Goal: Information Seeking & Learning: Learn about a topic

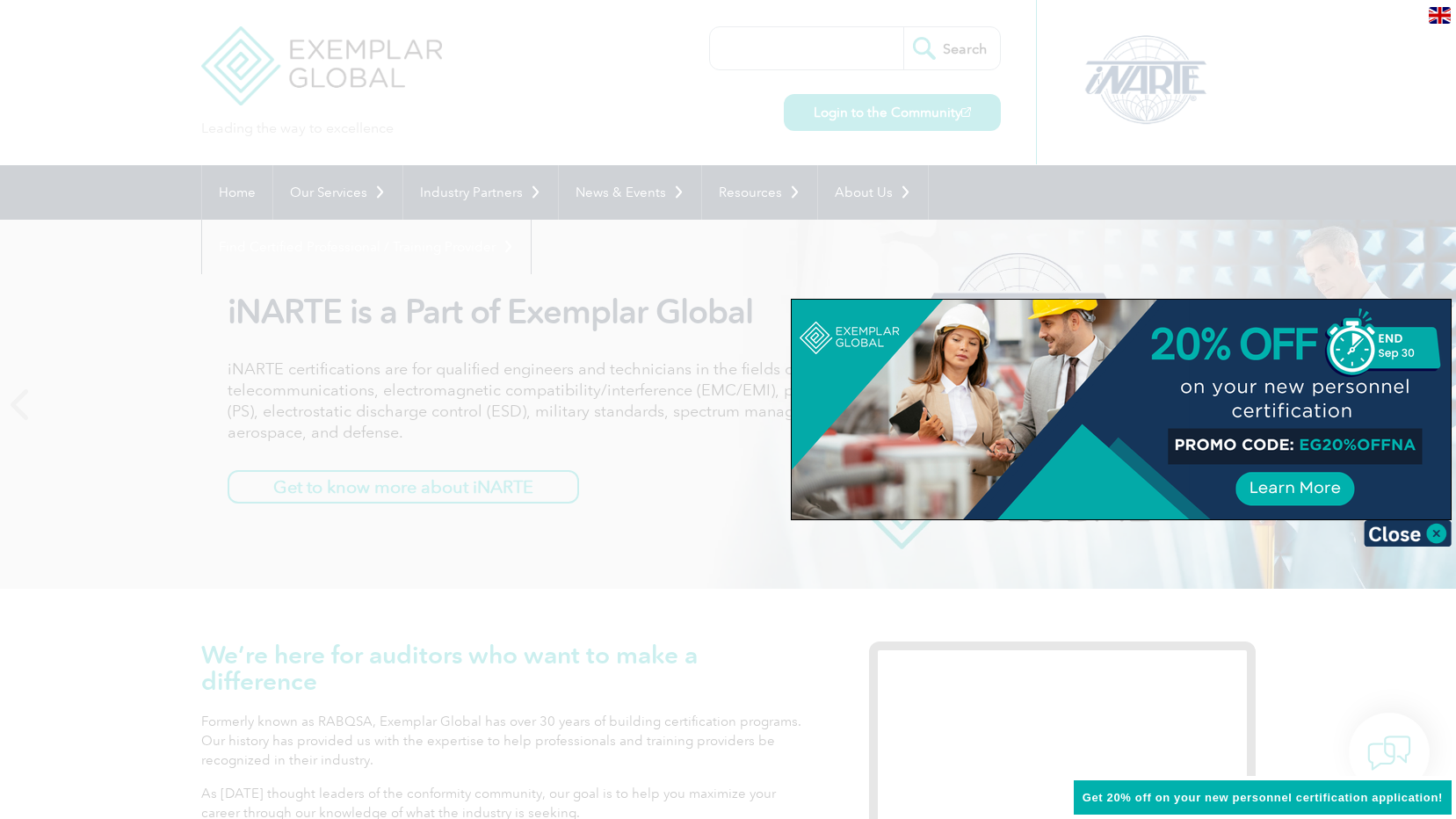
drag, startPoint x: 1410, startPoint y: 535, endPoint x: 1383, endPoint y: 537, distance: 27.1
click at [1410, 535] on img at bounding box center [1408, 533] width 88 height 26
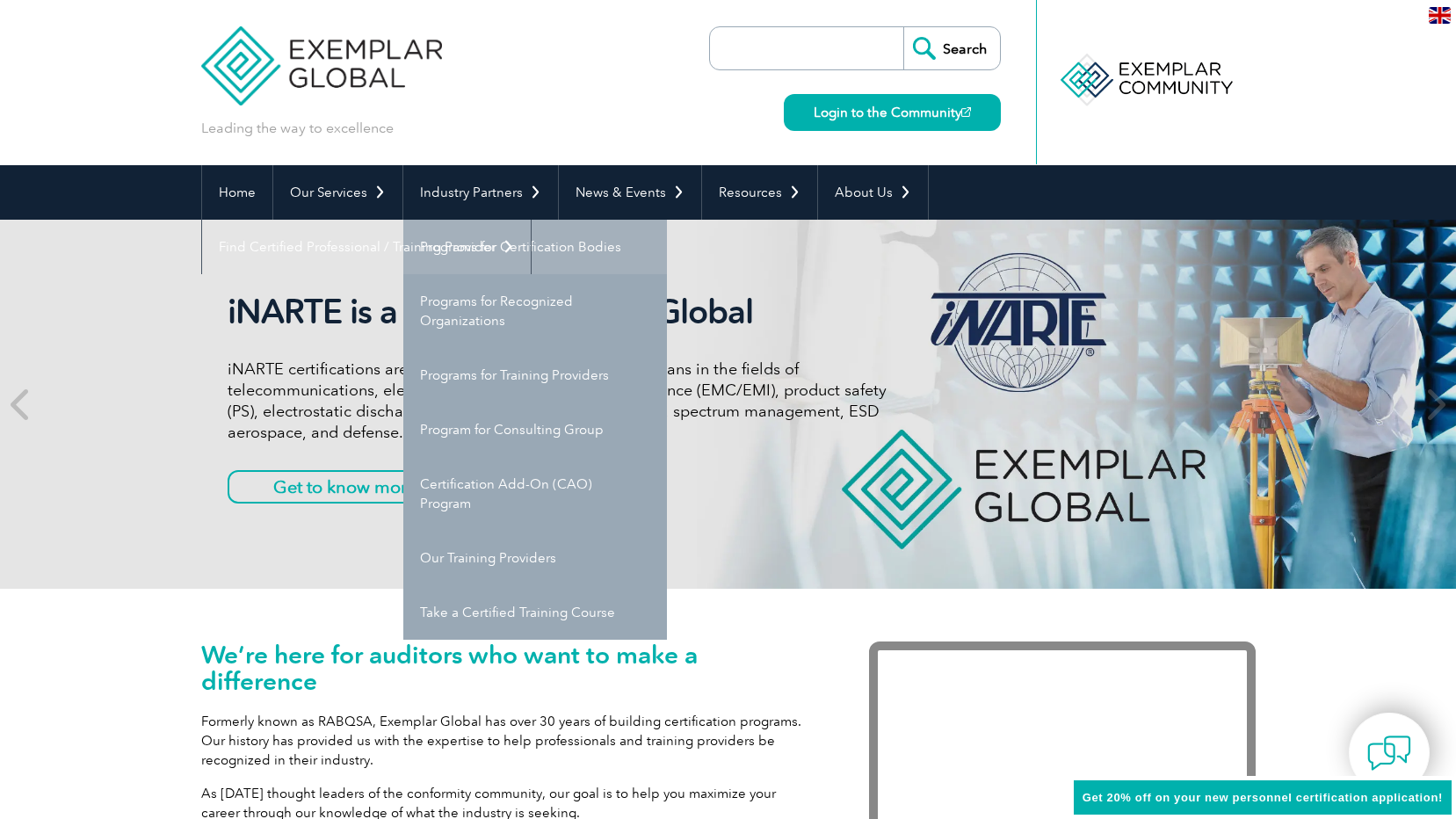
click at [528, 249] on link "Programs for Certification Bodies" at bounding box center [535, 247] width 264 height 55
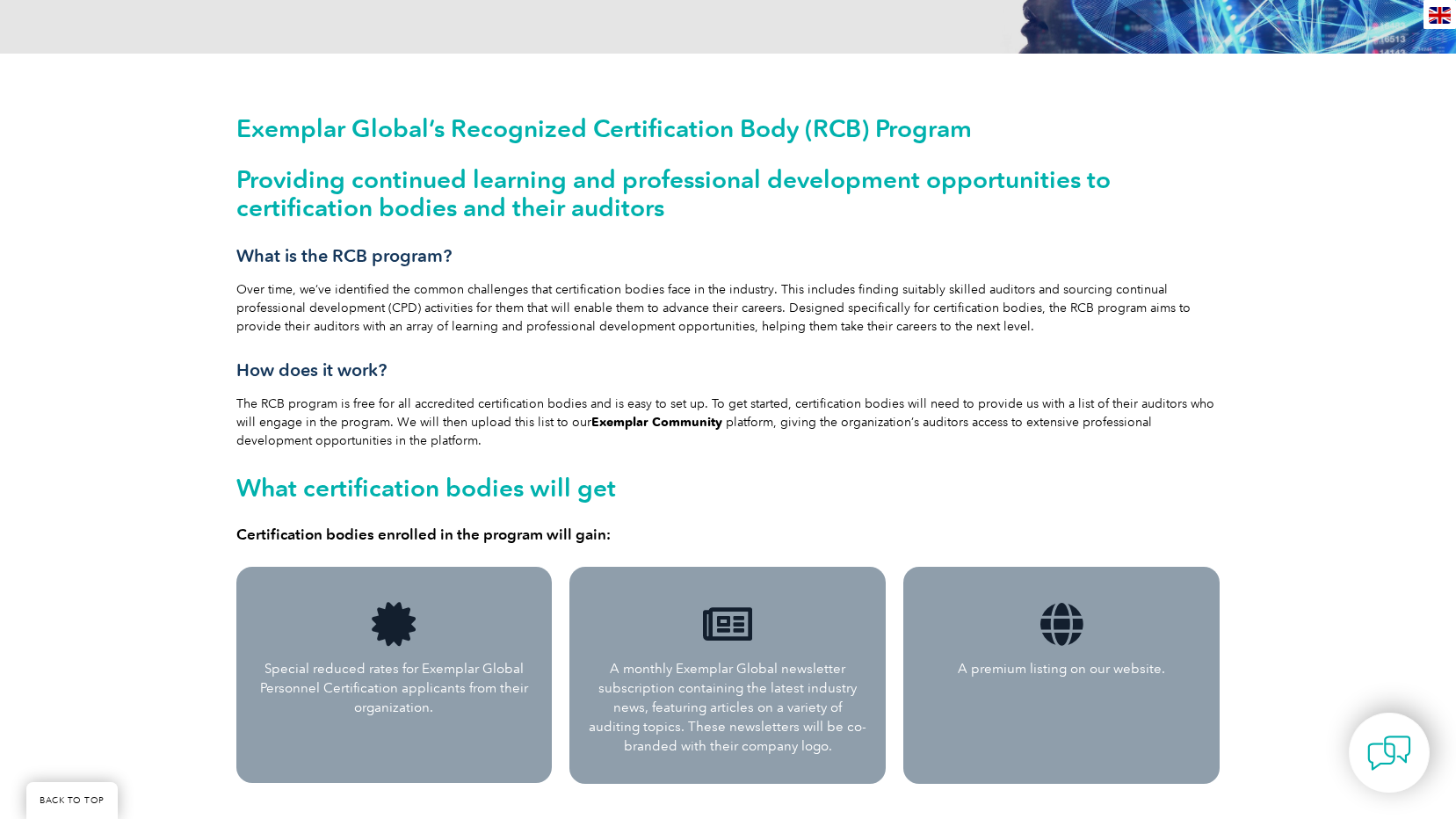
scroll to position [88, 0]
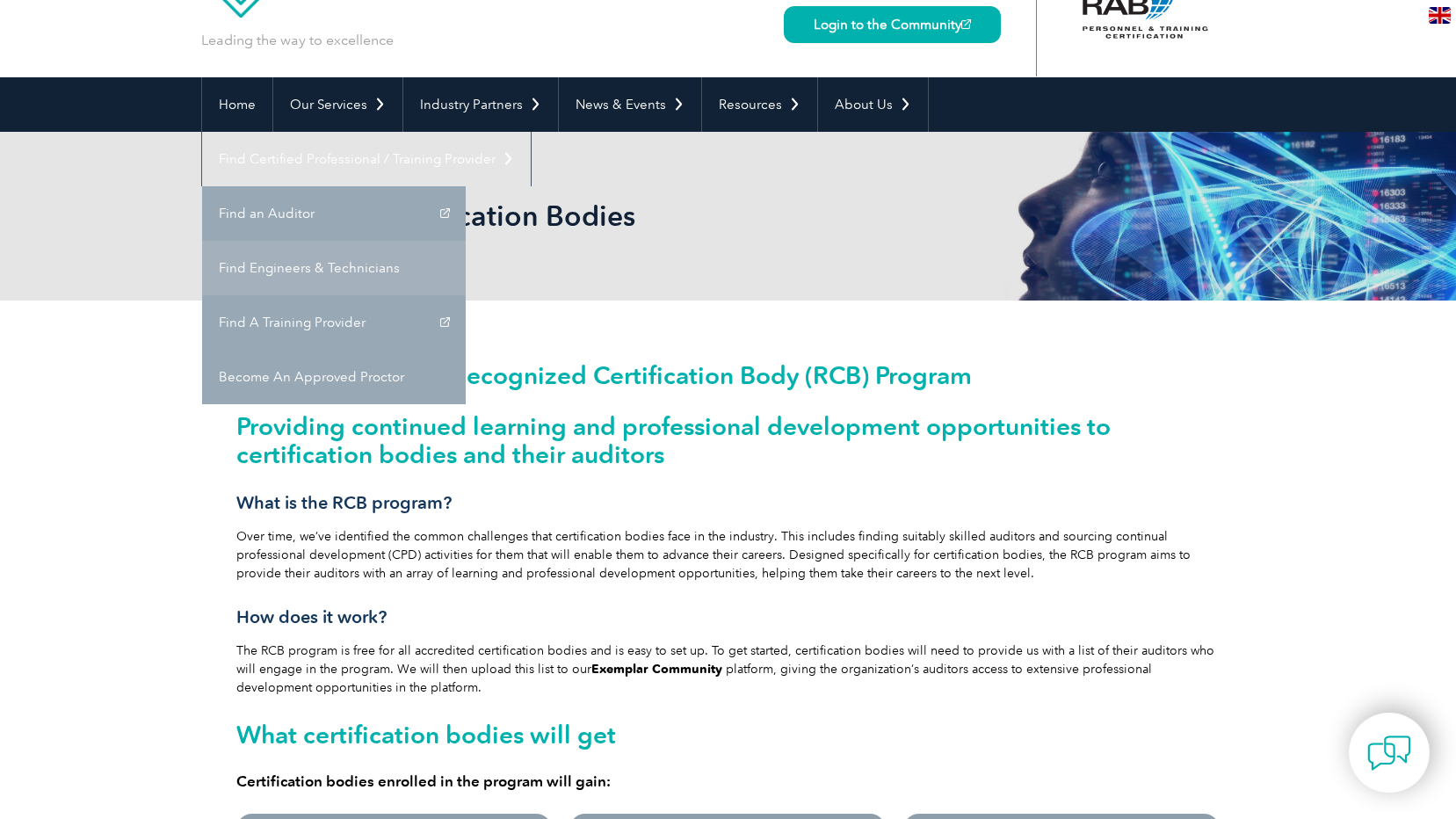
click at [466, 240] on link "Find Engineers & Technicians" at bounding box center [334, 268] width 264 height 55
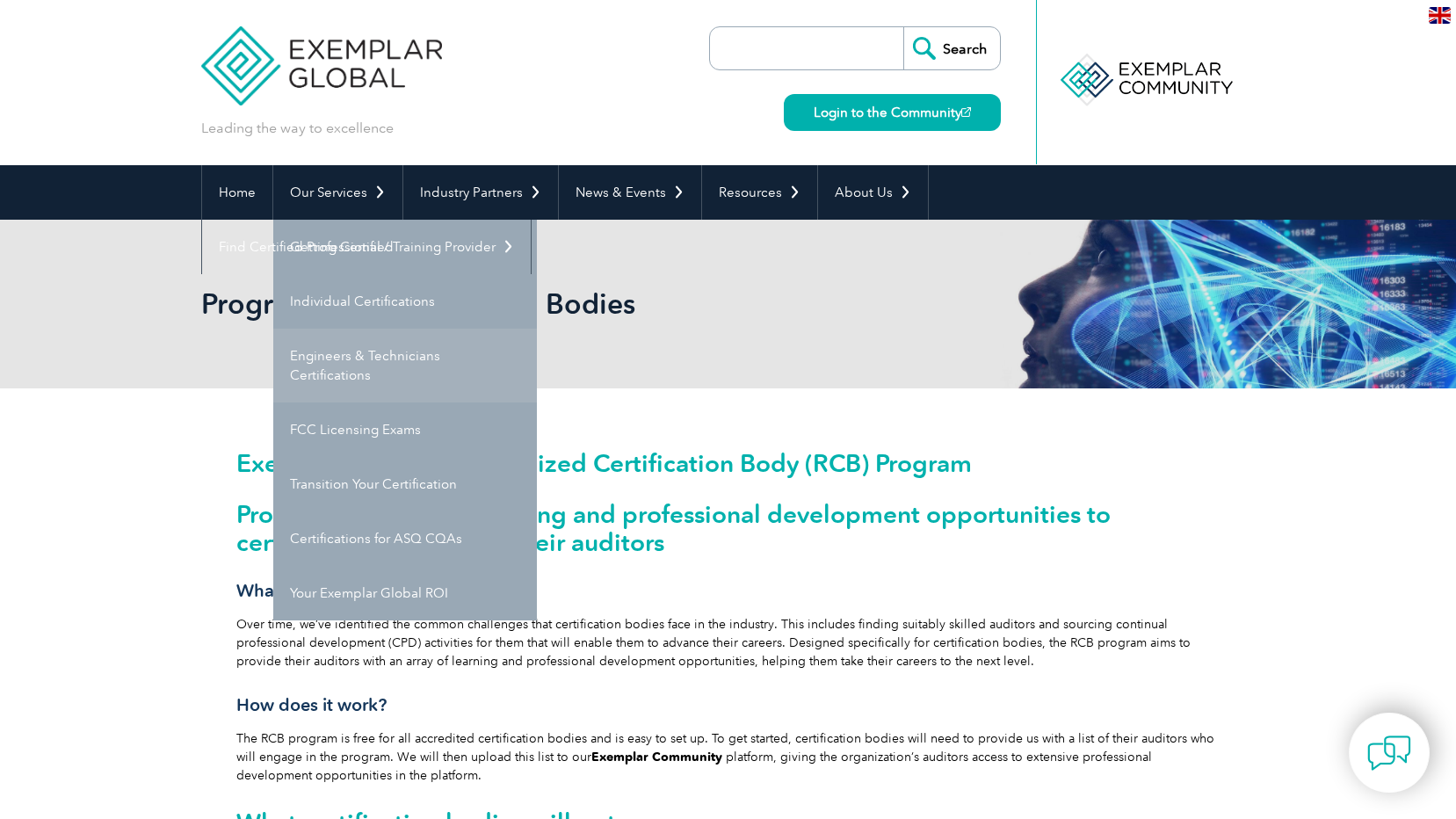
click at [400, 355] on link "Engineers & Technicians Certifications" at bounding box center [406, 366] width 264 height 74
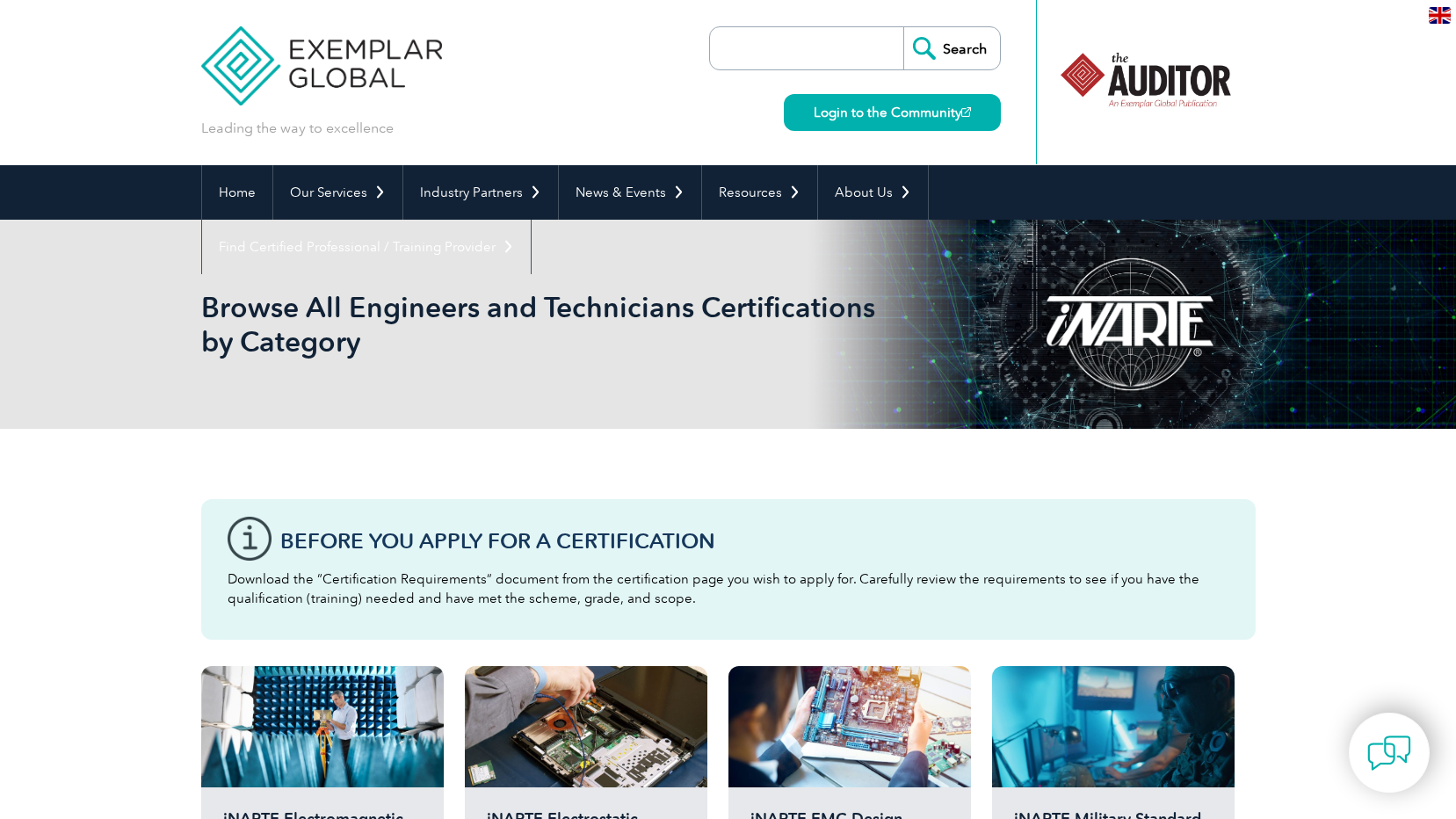
click at [831, 43] on input "search" at bounding box center [811, 48] width 185 height 42
type input "ㅑ"
type input "insulation"
click at [903, 27] on input "Search" at bounding box center [951, 48] width 97 height 42
